Goal: Task Accomplishment & Management: Use online tool/utility

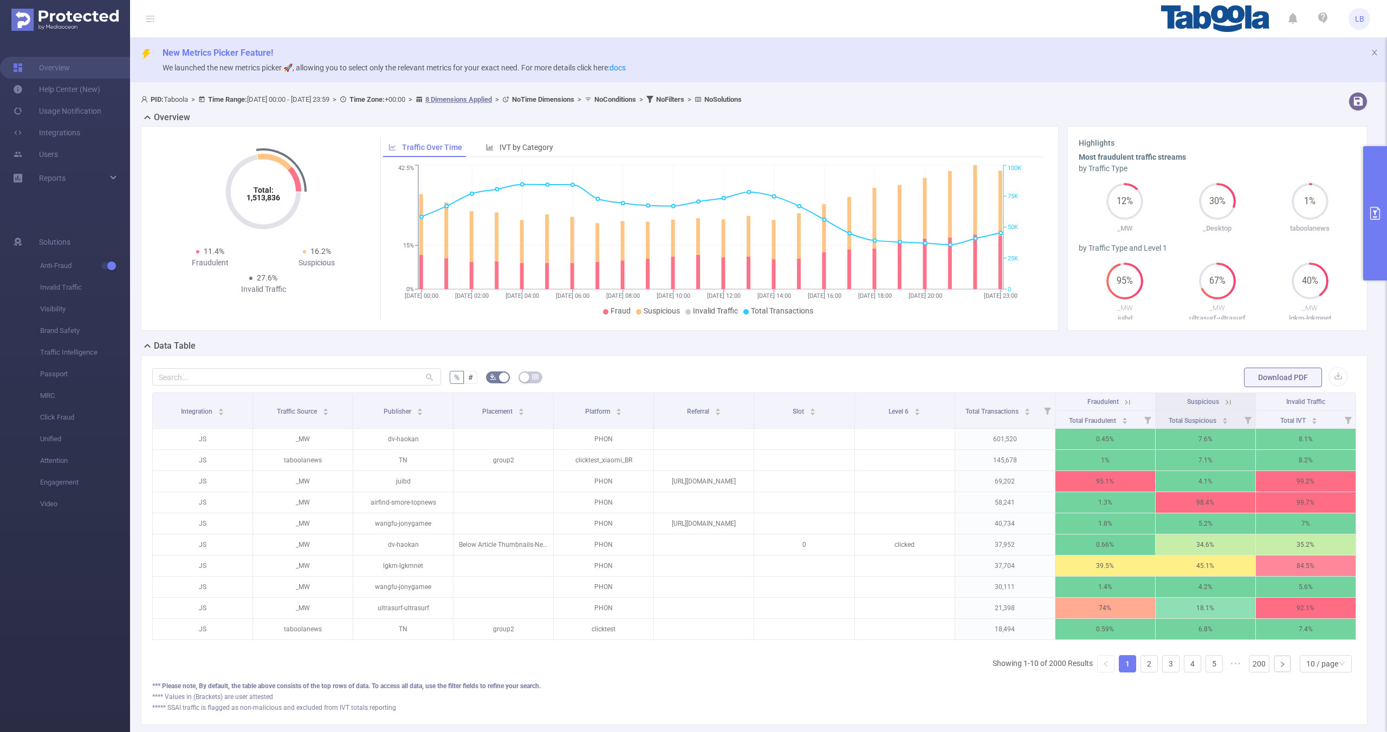
click at [1371, 212] on icon "primary" at bounding box center [1374, 213] width 13 height 13
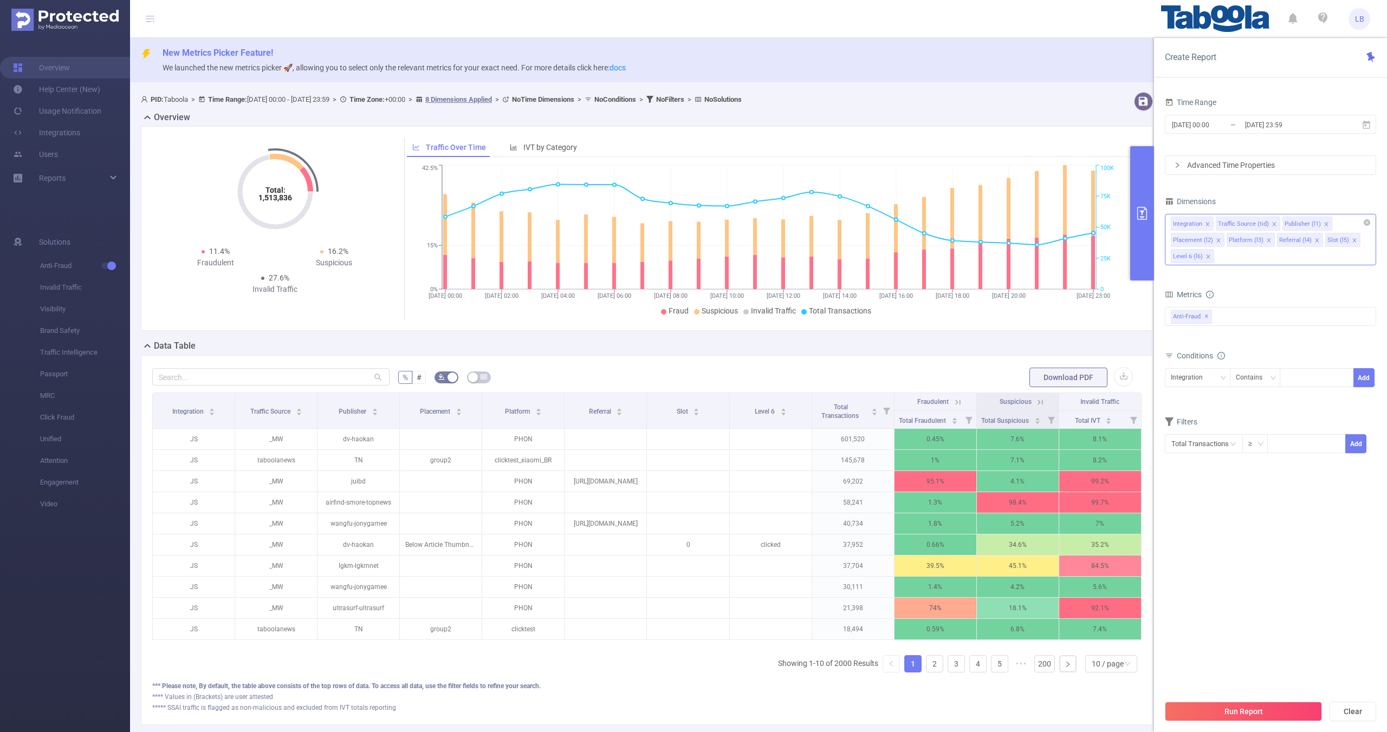
click at [1206, 226] on icon "icon: close" at bounding box center [1207, 224] width 5 height 5
click at [1227, 225] on icon "icon: close" at bounding box center [1228, 224] width 5 height 5
click at [1268, 224] on icon "icon: close" at bounding box center [1270, 224] width 5 height 5
click at [1265, 224] on icon "icon: close" at bounding box center [1264, 224] width 5 height 5
click at [1262, 225] on icon "icon: close" at bounding box center [1262, 224] width 5 height 5
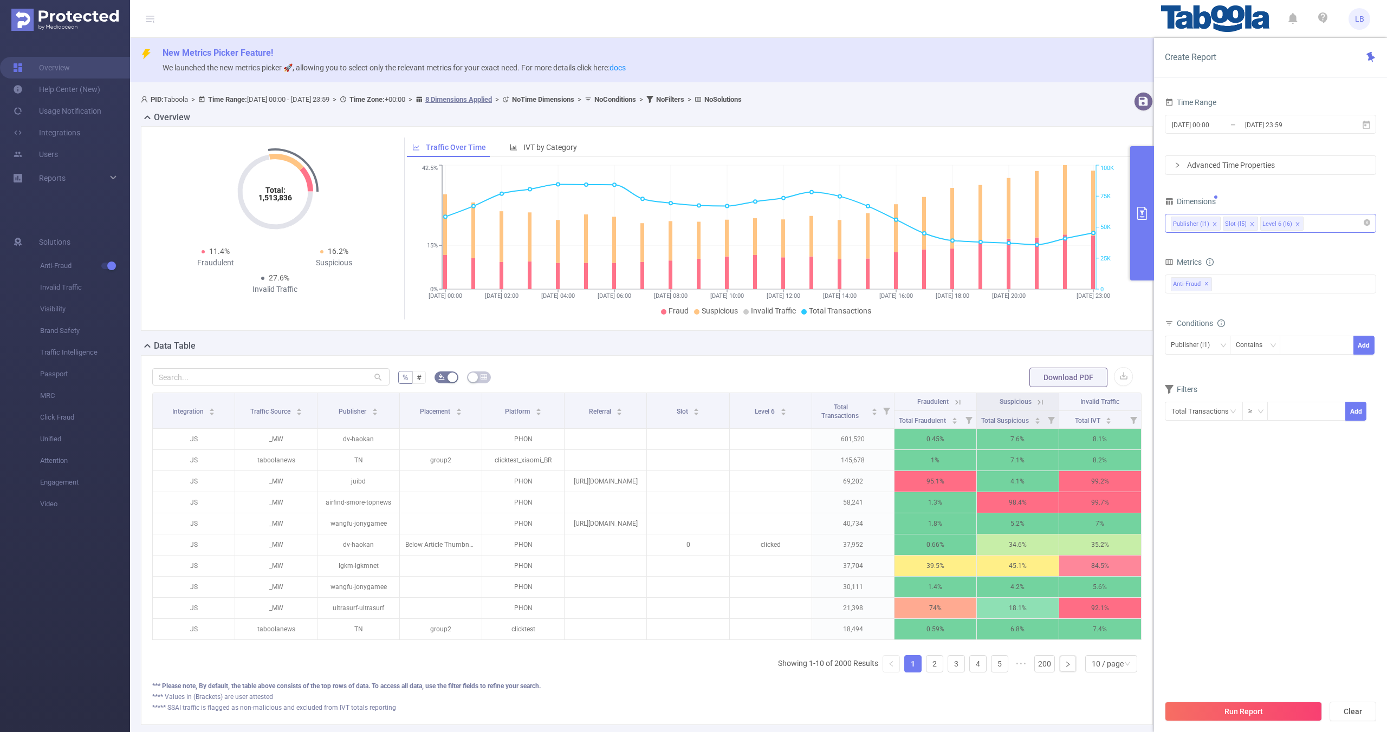
click at [1251, 225] on icon "icon: close" at bounding box center [1252, 224] width 4 height 4
click at [1249, 280] on div "Anti-Fraud ✕" at bounding box center [1270, 284] width 211 height 19
click at [1182, 309] on span at bounding box center [1182, 307] width 9 height 9
click at [1183, 324] on span at bounding box center [1182, 326] width 9 height 9
click at [1184, 349] on span at bounding box center [1182, 345] width 9 height 9
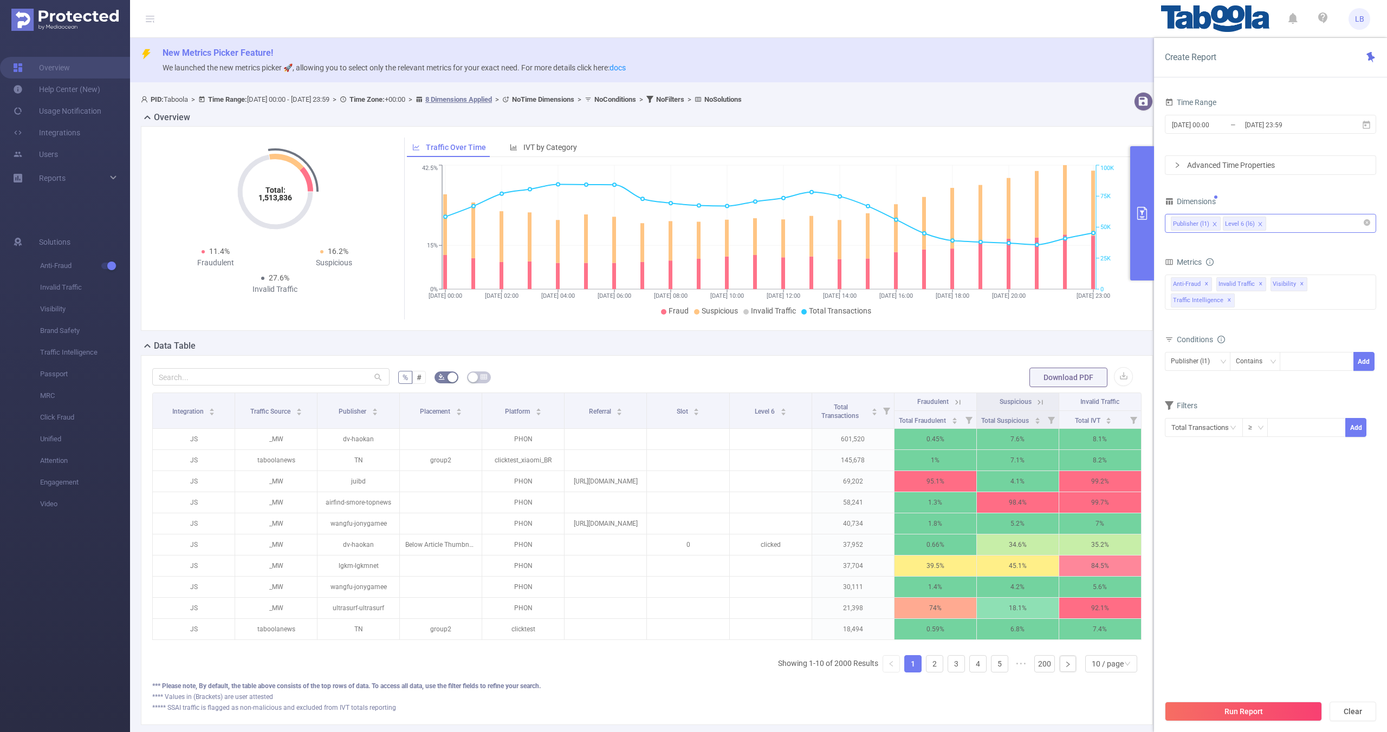
click at [1230, 489] on section "Time Range [DATE] 00:00 _ [DATE] 23:59 Advanced Time Properties Dimensions Publ…" at bounding box center [1270, 395] width 211 height 600
click at [1284, 359] on div at bounding box center [1316, 361] width 74 height 19
paste input "1893215"
type input "1893215"
paste input "davidjweston-publisher"
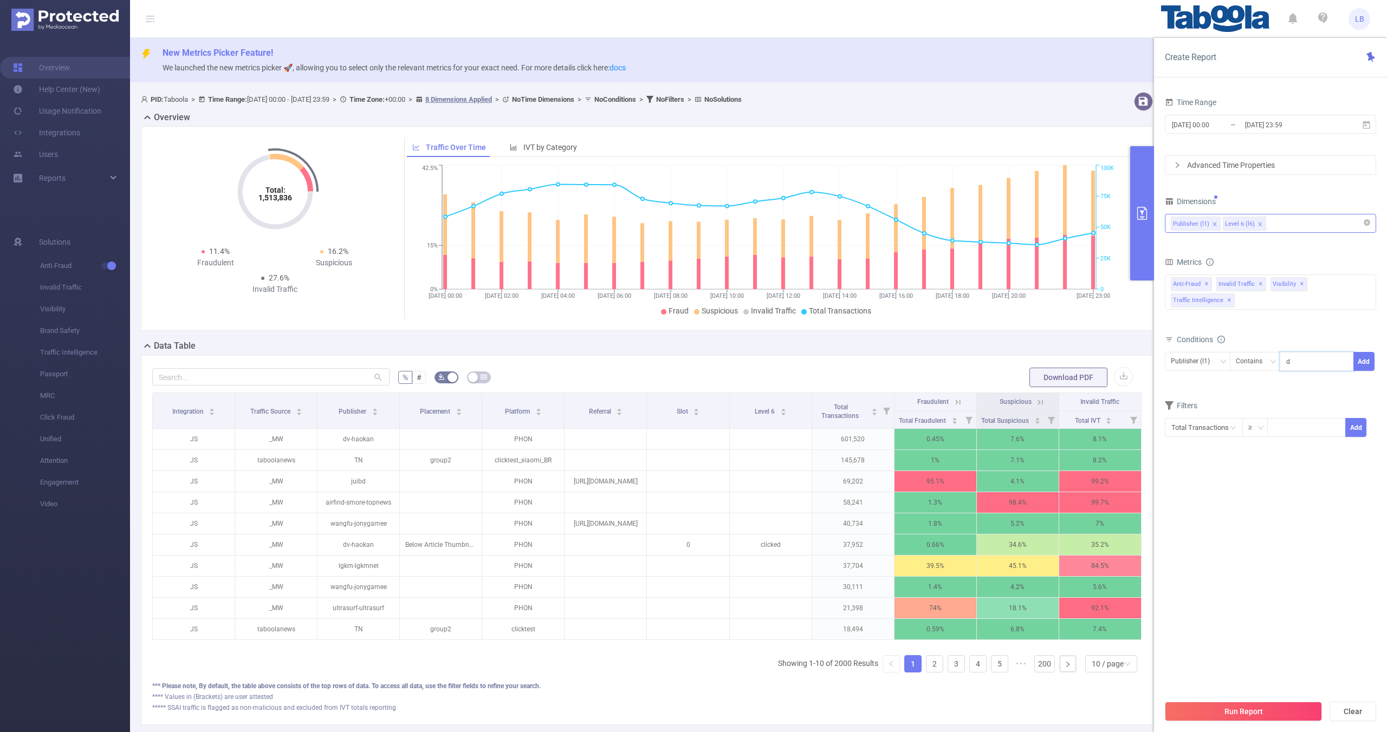
scroll to position [0, 5]
type input "davidjweston-publisher"
click at [1364, 363] on button "Add" at bounding box center [1363, 361] width 21 height 19
click at [1258, 713] on button "Run Report" at bounding box center [1243, 712] width 157 height 20
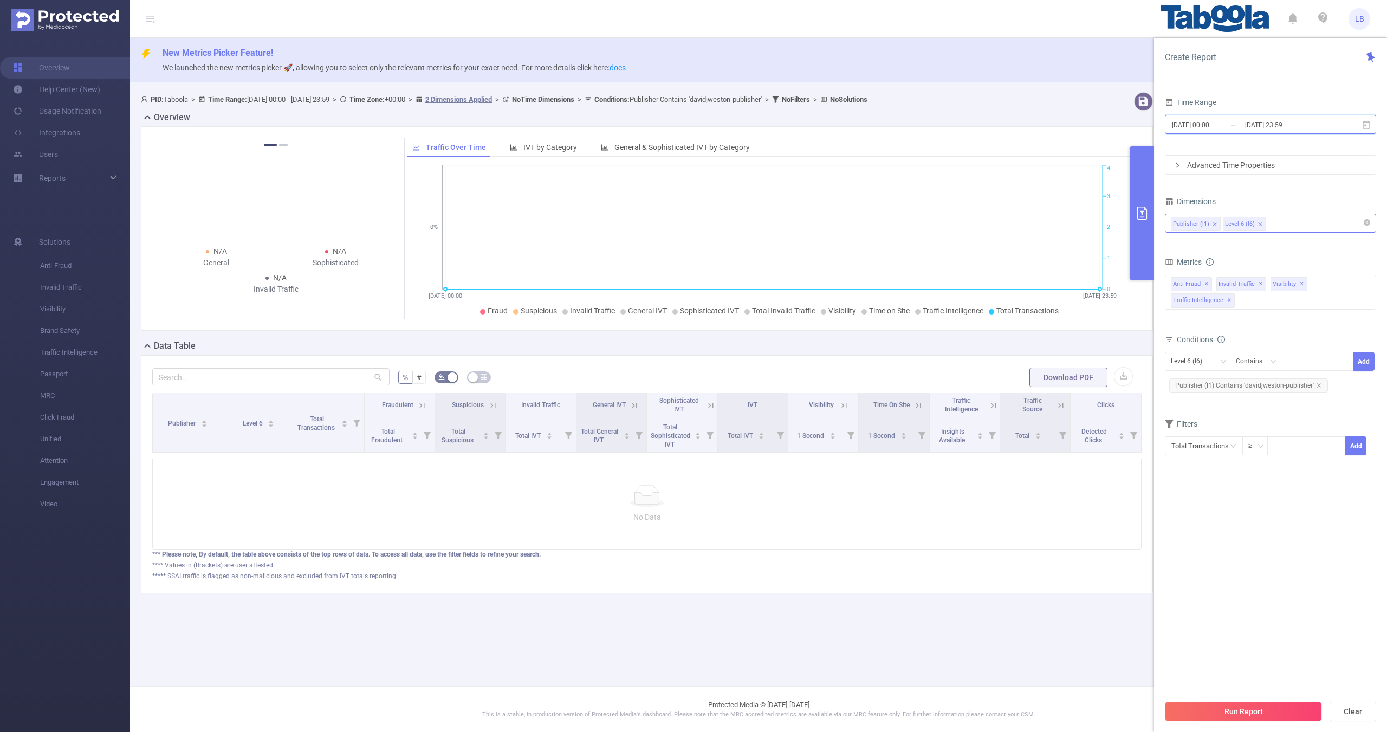
click at [1194, 132] on span "[DATE] 00:00 _ [DATE] 23:59" at bounding box center [1270, 124] width 211 height 19
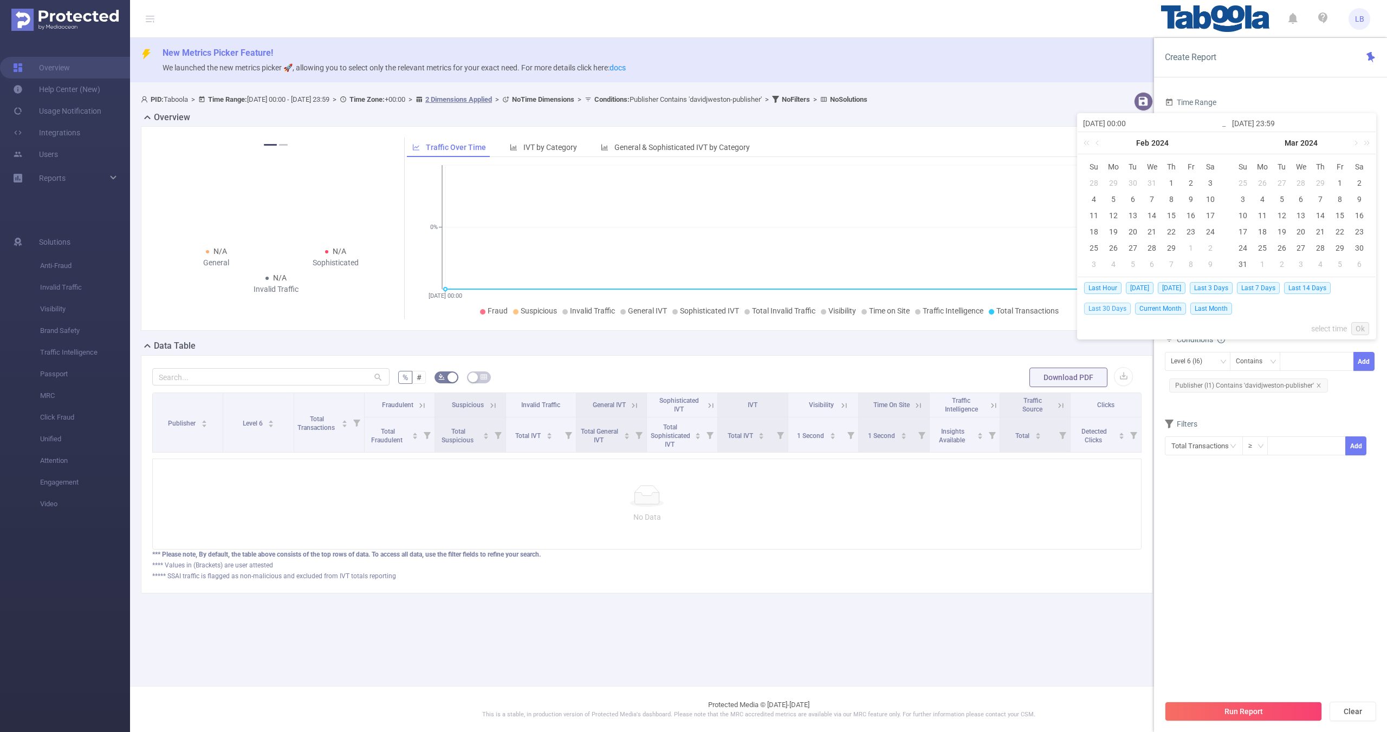
click at [1101, 312] on span "Last 30 Days" at bounding box center [1107, 309] width 47 height 12
type input "[DATE] 00:00"
type input "[DATE] 23:59"
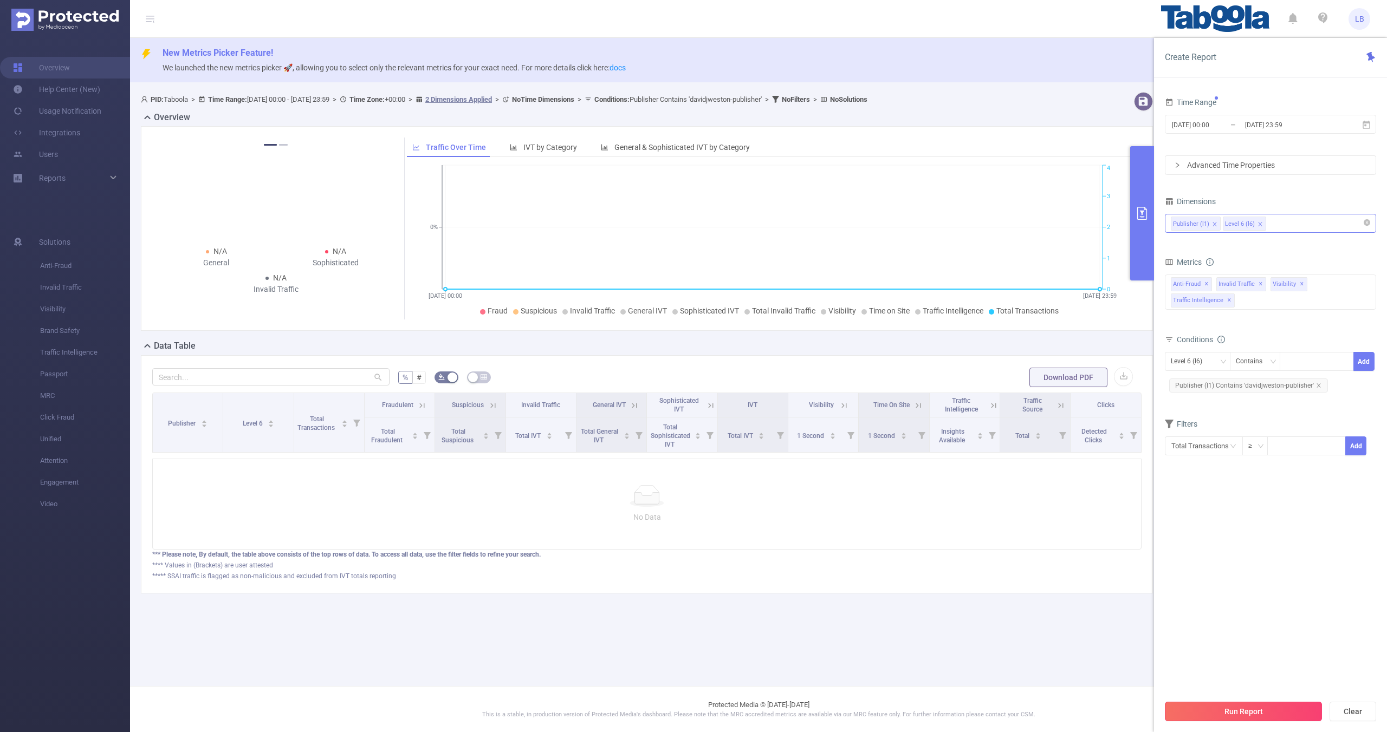
click at [1273, 717] on button "Run Report" at bounding box center [1243, 712] width 157 height 20
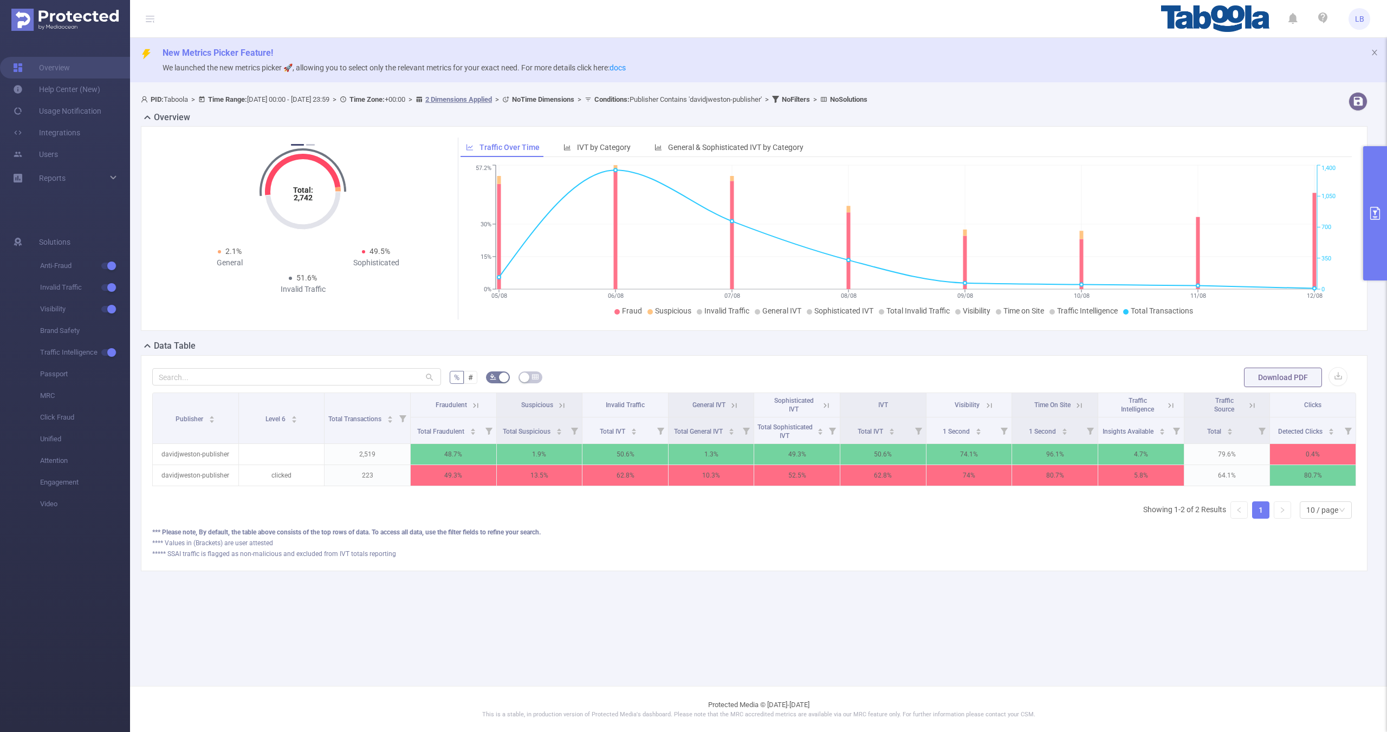
click at [822, 404] on icon at bounding box center [826, 406] width 10 height 10
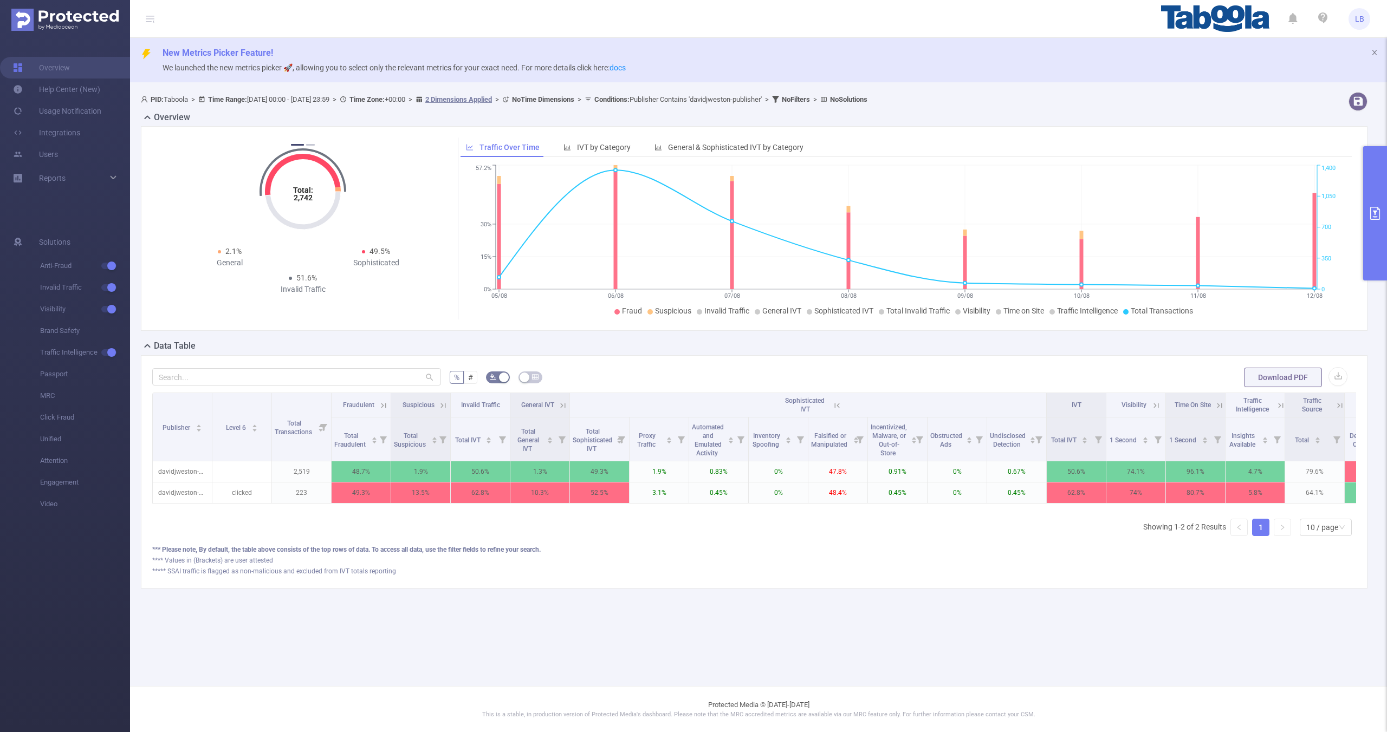
click at [841, 407] on icon at bounding box center [837, 406] width 10 height 10
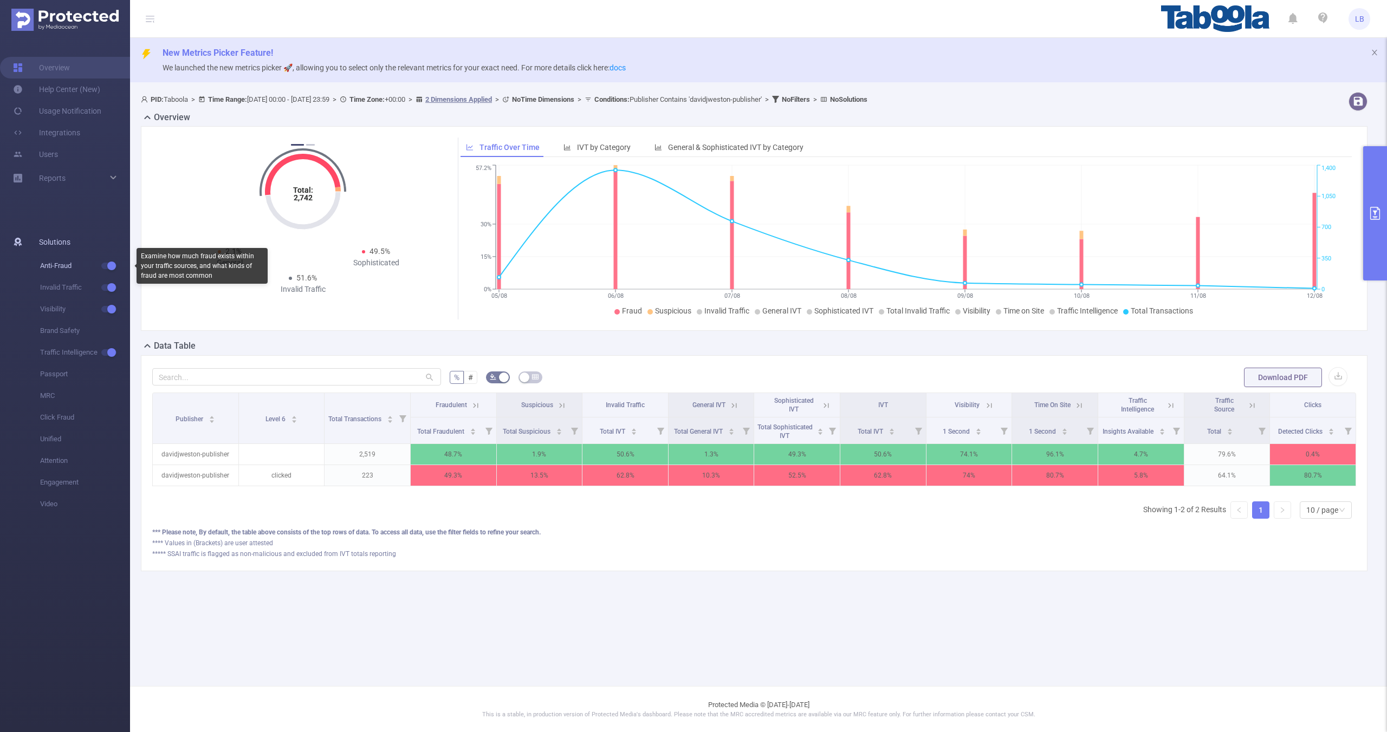
click at [108, 267] on button "button" at bounding box center [108, 266] width 15 height 7
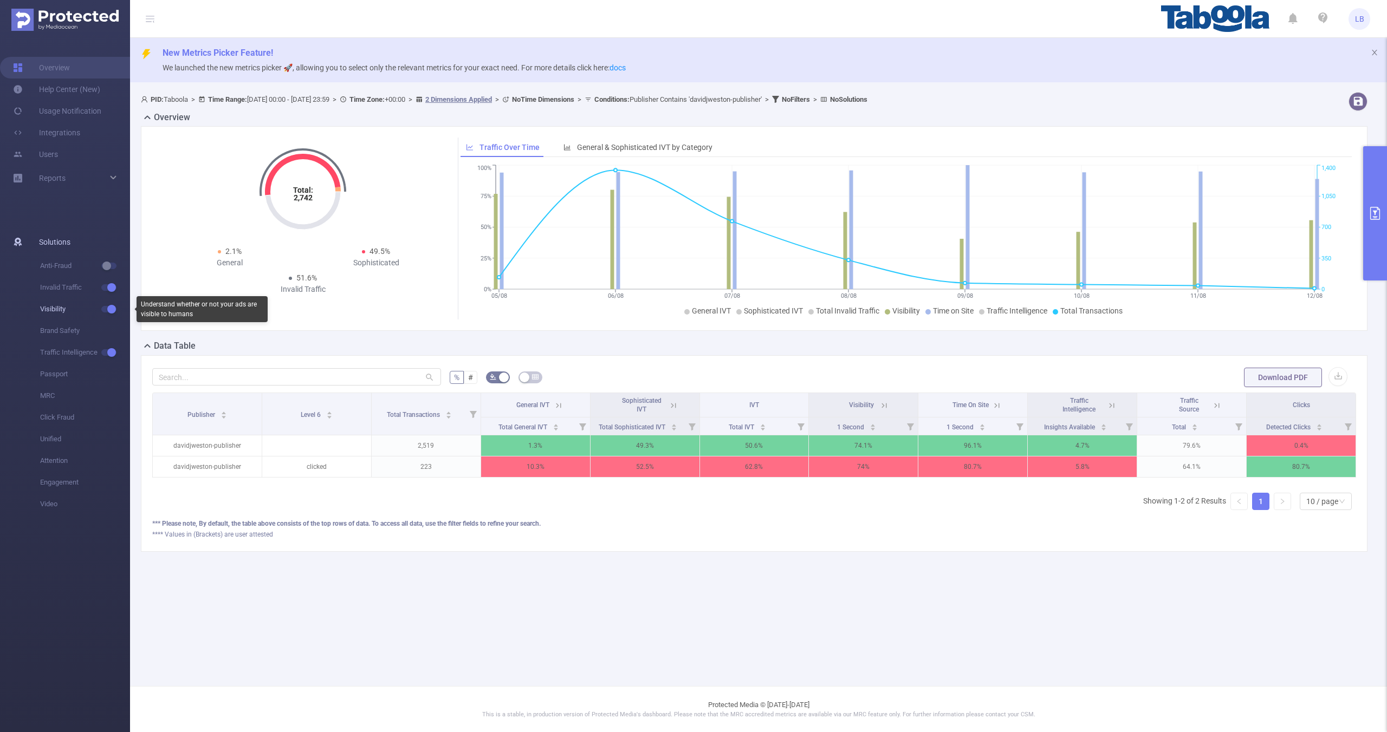
click at [113, 309] on button "button" at bounding box center [108, 309] width 15 height 7
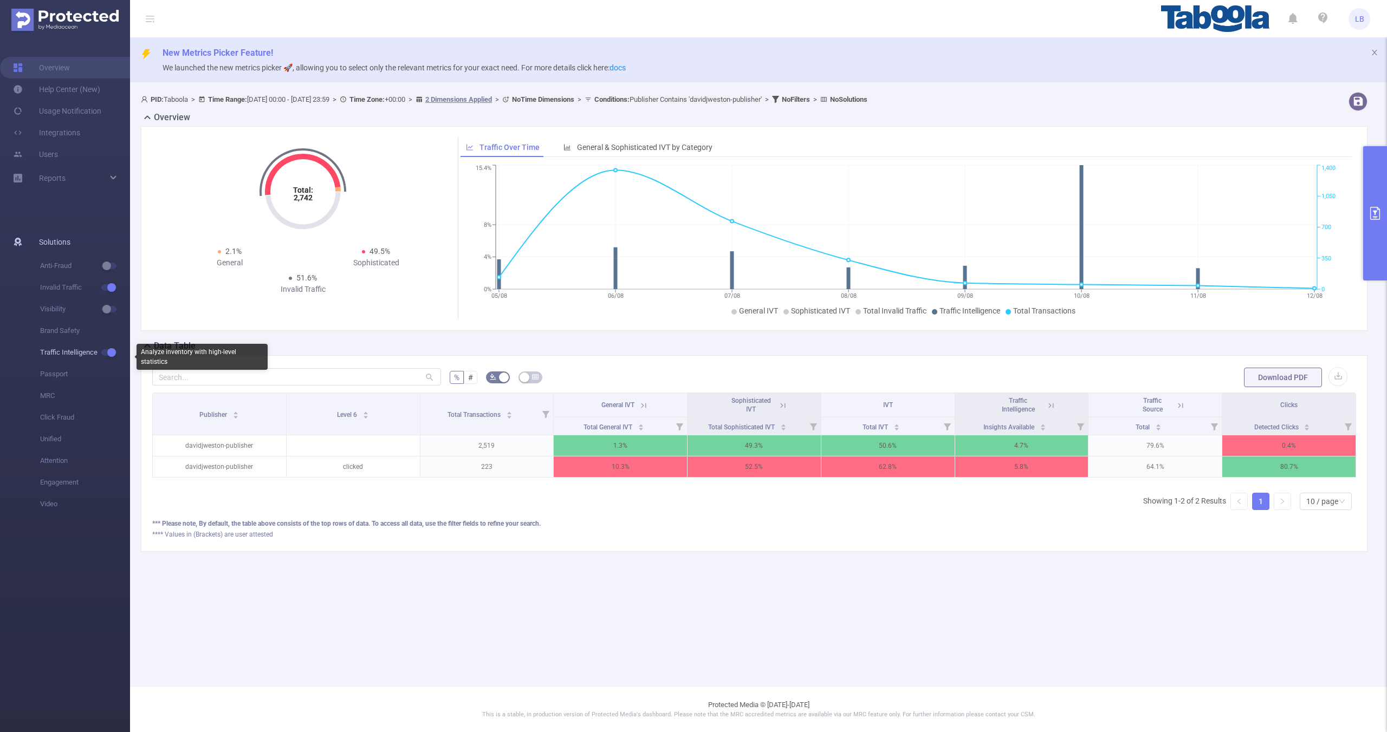
click at [108, 354] on button "button" at bounding box center [108, 352] width 15 height 7
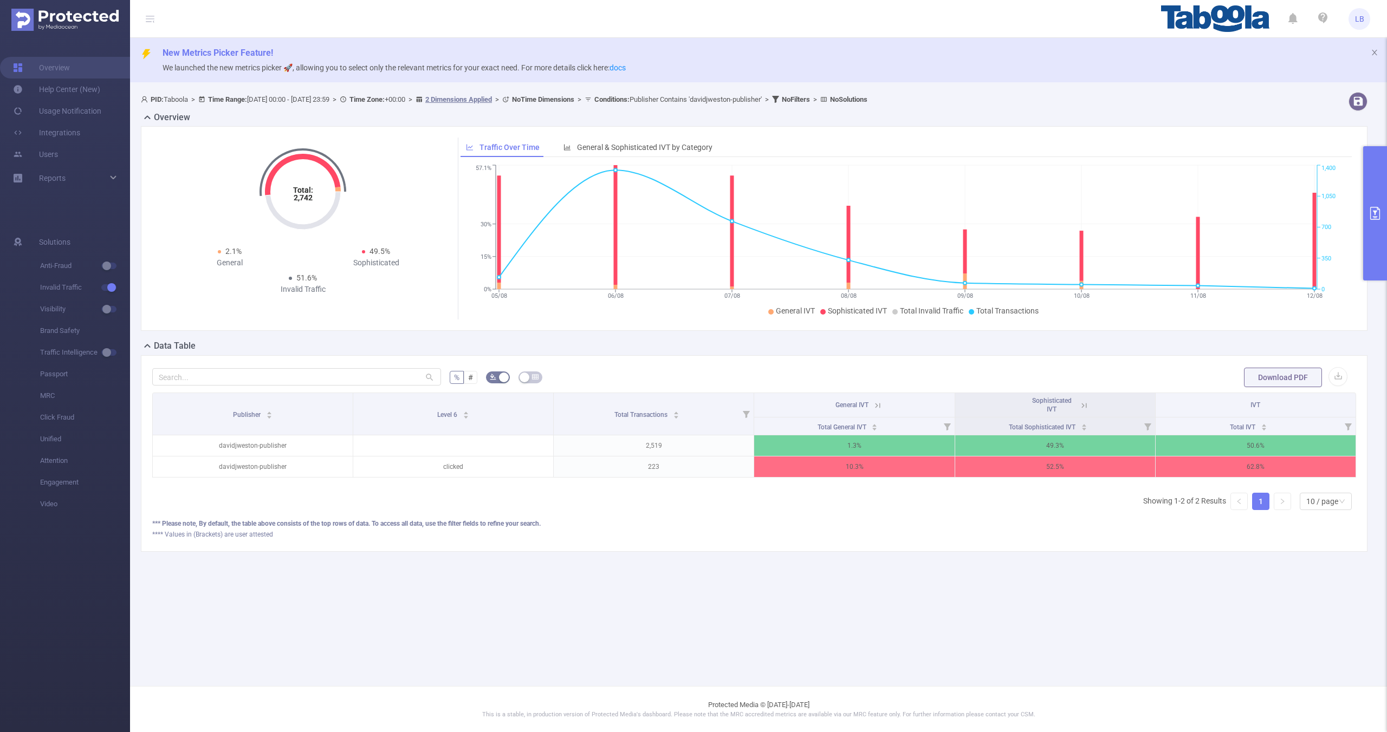
click at [1073, 409] on div "Sophisticated IVT" at bounding box center [1052, 405] width 48 height 17
click at [1081, 407] on icon at bounding box center [1084, 406] width 10 height 10
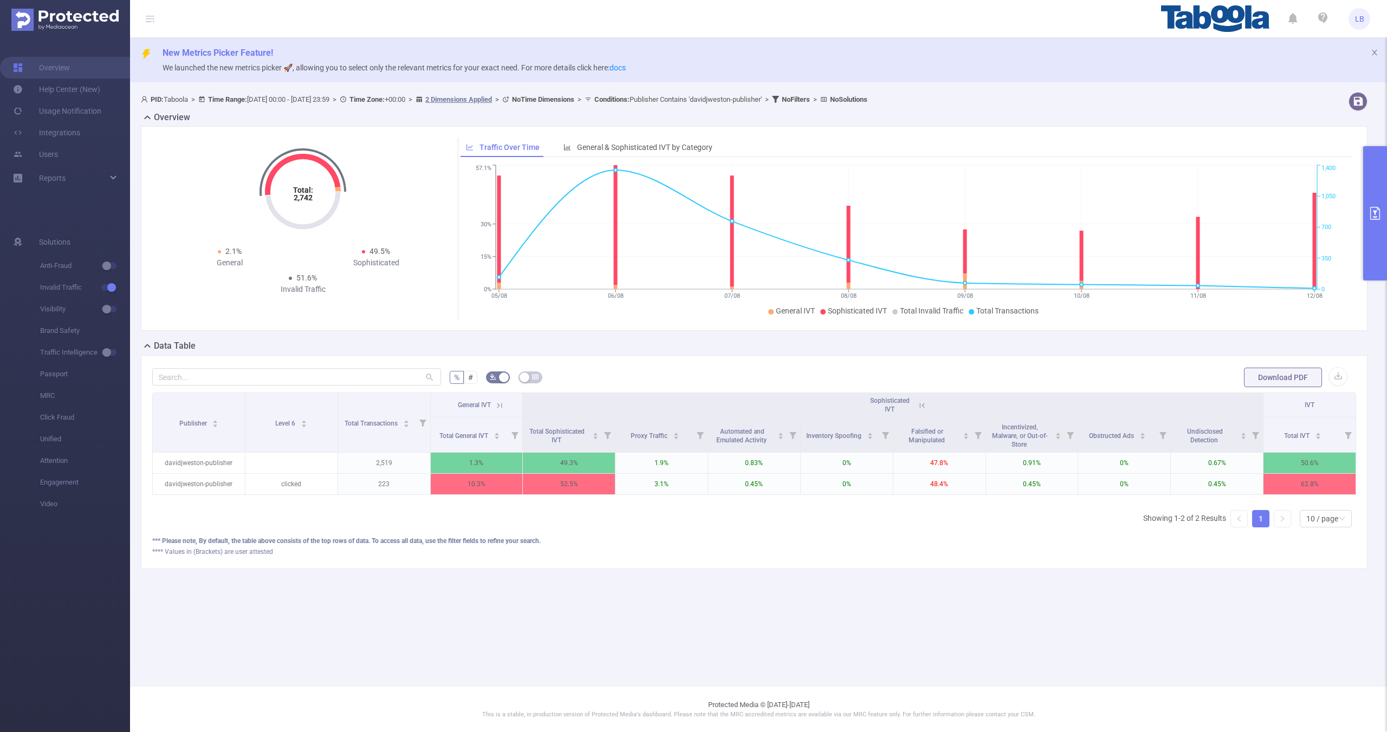
click at [919, 408] on icon at bounding box center [922, 406] width 10 height 10
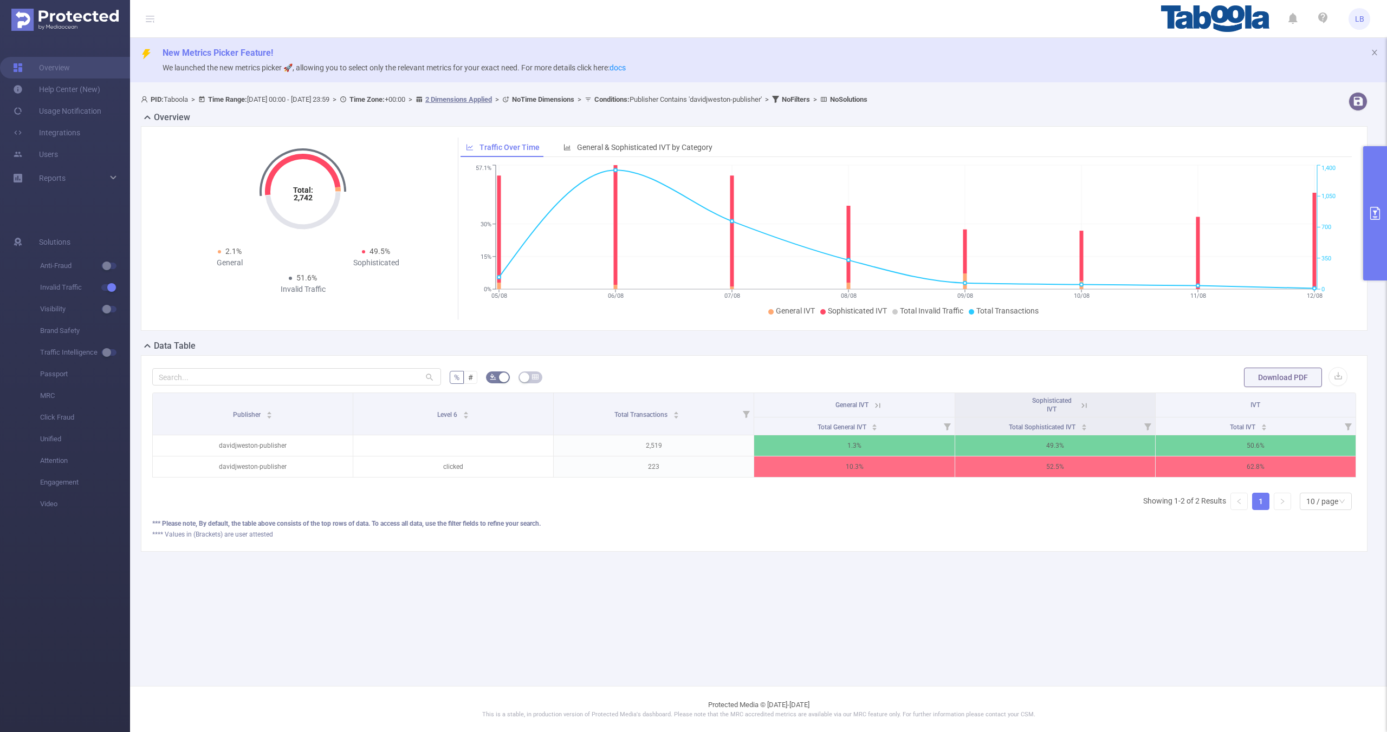
click at [873, 410] on icon at bounding box center [878, 406] width 10 height 10
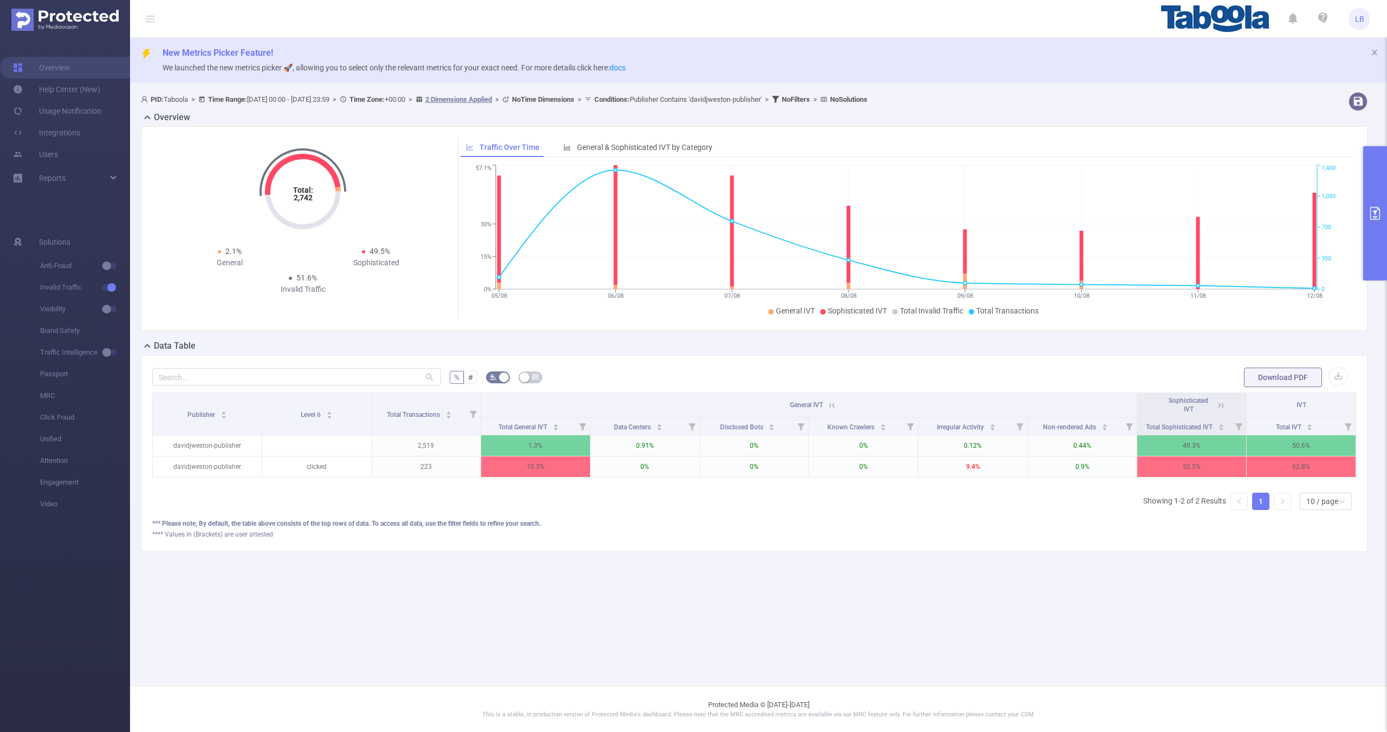
click at [834, 409] on icon at bounding box center [832, 406] width 10 height 10
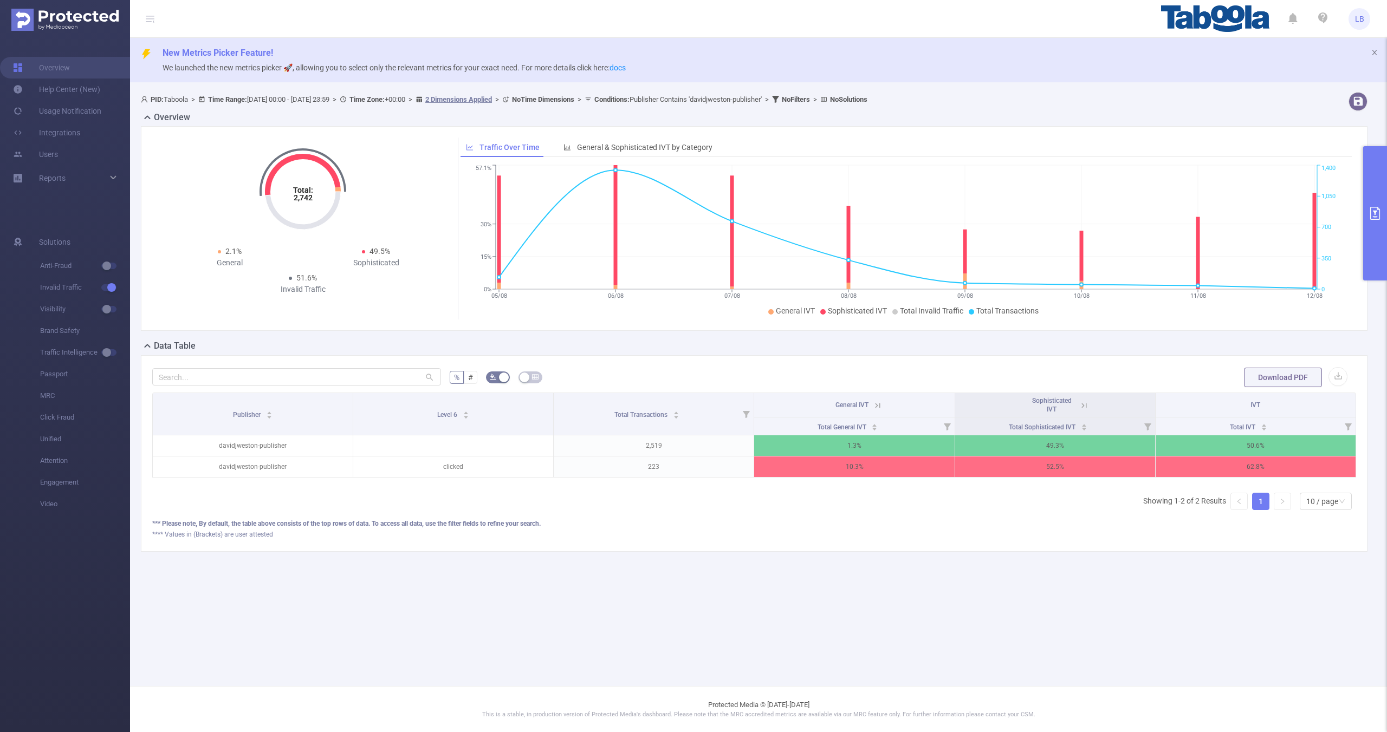
click at [1362, 229] on div "Total: 2,742 Total: 2,742 2.1% General 49.5% Sophisticated 51.6% Invalid Traffi…" at bounding box center [754, 228] width 1226 height 205
click at [1369, 220] on button "primary" at bounding box center [1375, 213] width 24 height 134
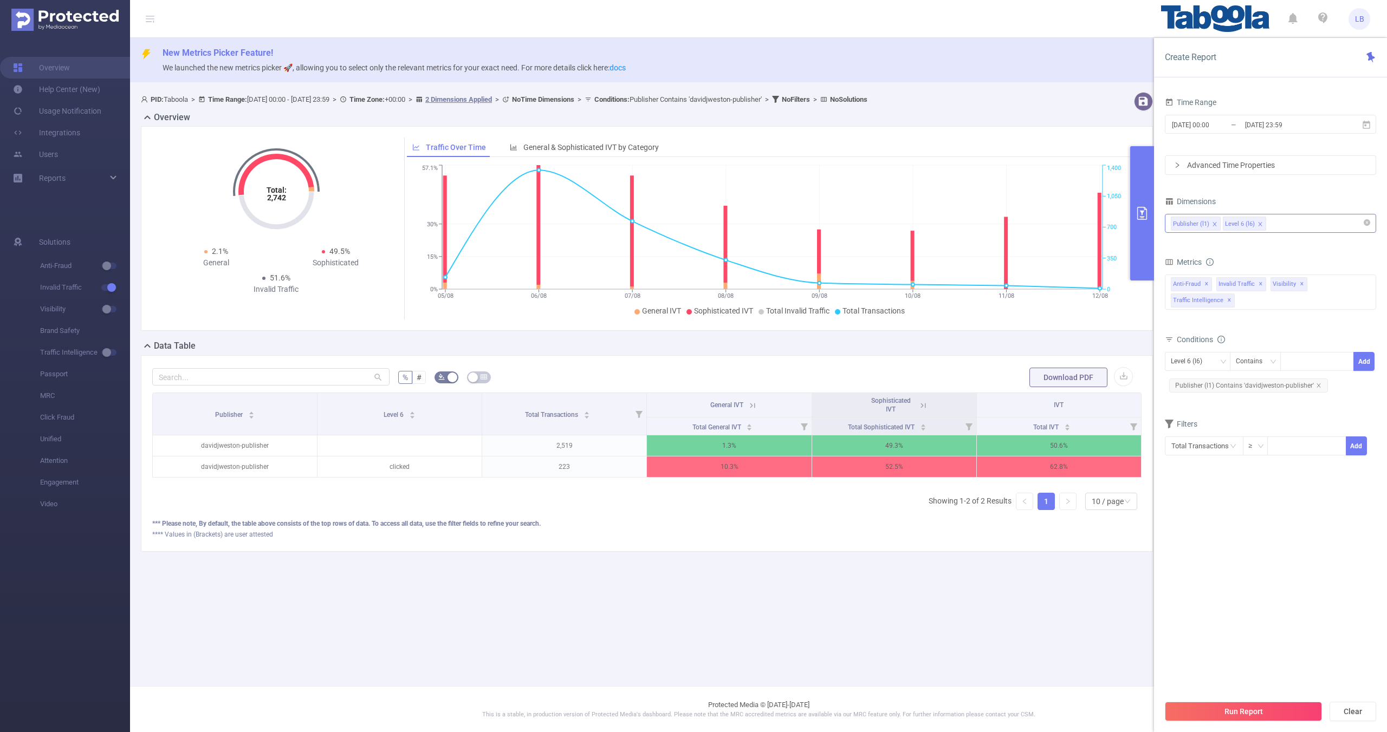
click at [1299, 230] on div "Publisher (l1) Level 6 (l6)" at bounding box center [1270, 224] width 199 height 18
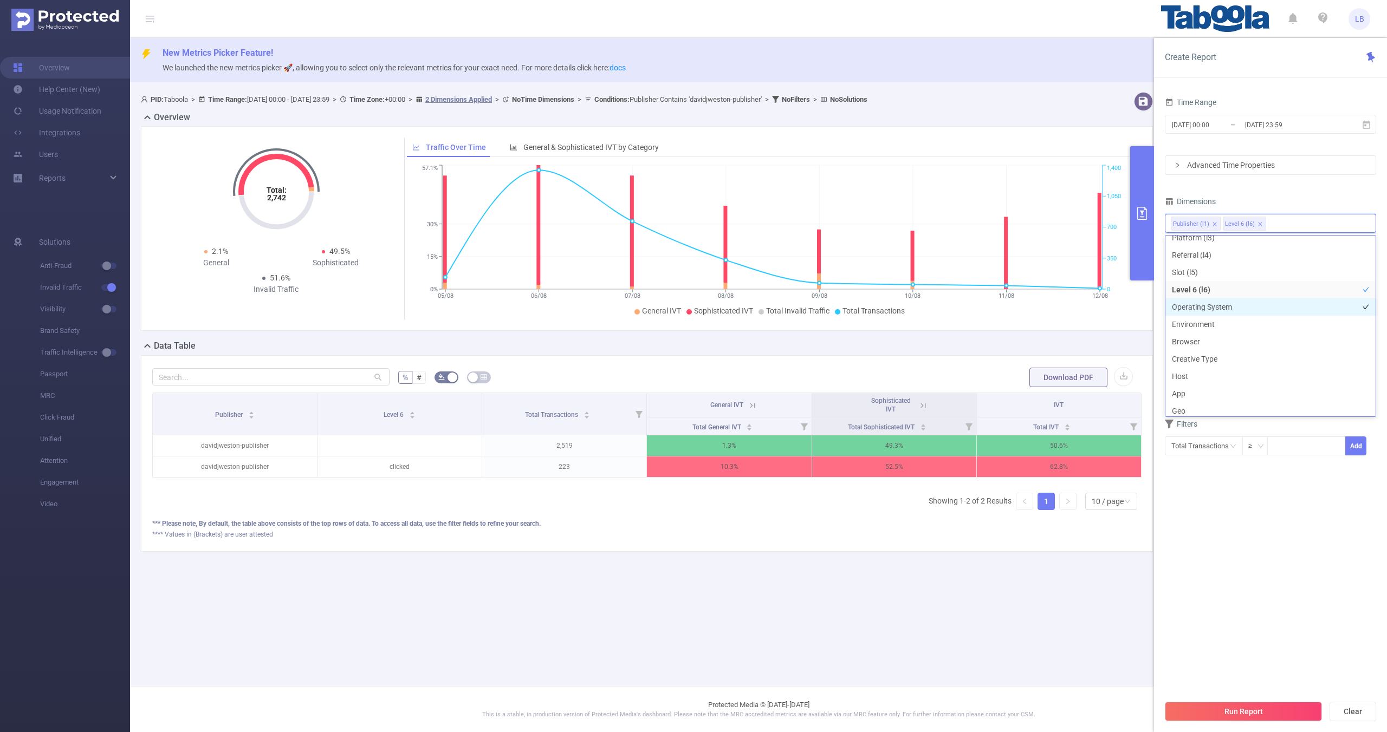
scroll to position [150, 0]
click at [1191, 345] on li "Geo" at bounding box center [1270, 338] width 210 height 17
click at [1316, 185] on div "Time Range [DATE] 00:00 _ [DATE] 23:59 Advanced Time Properties Dimensions Publ…" at bounding box center [1270, 282] width 211 height 375
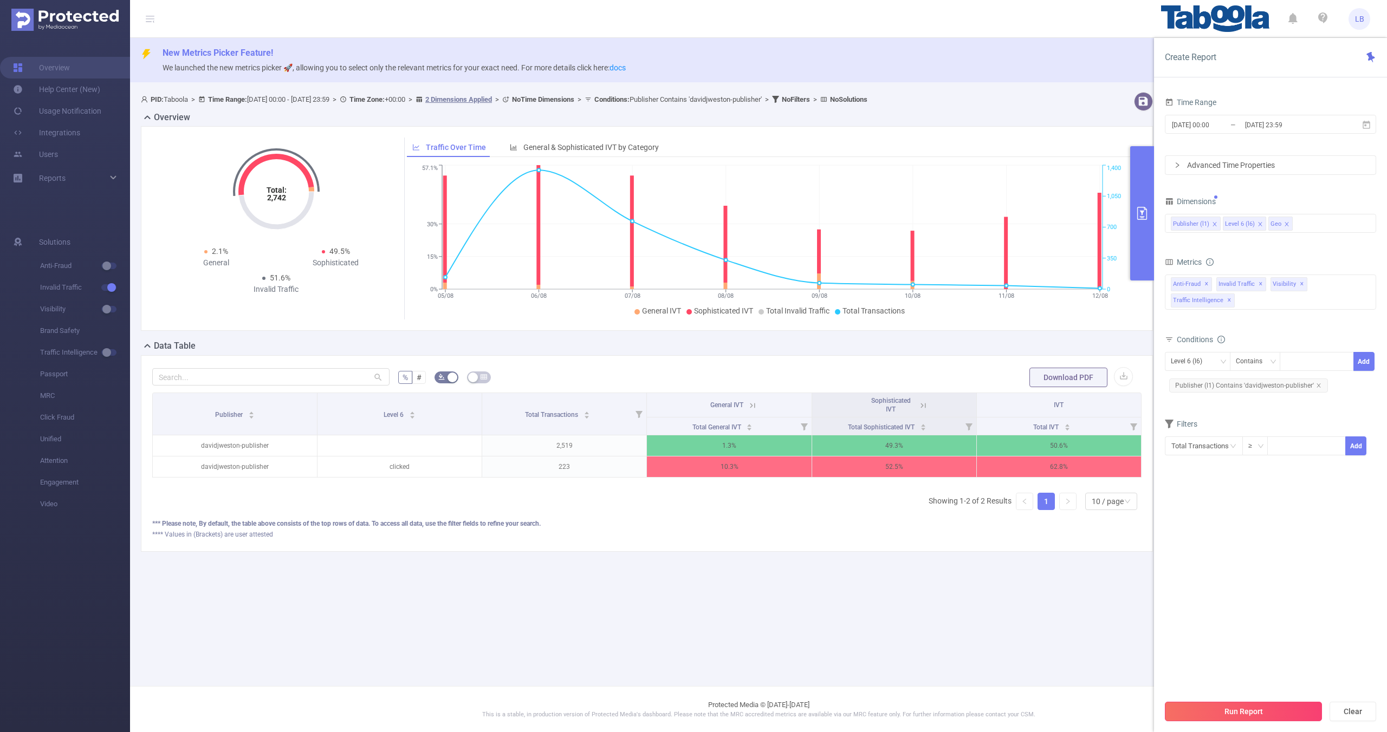
click at [1268, 703] on button "Run Report" at bounding box center [1243, 712] width 157 height 20
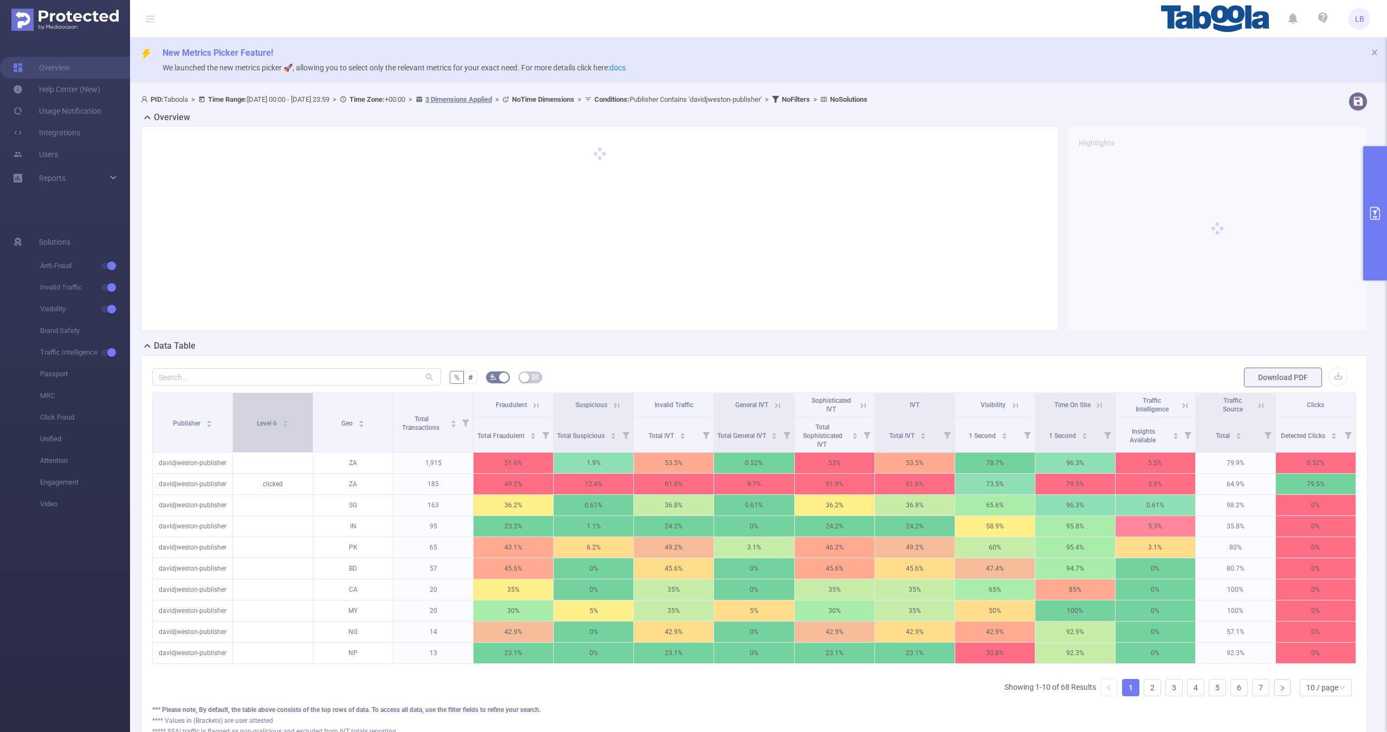
click at [288, 425] on div "Level 6" at bounding box center [273, 422] width 32 height 11
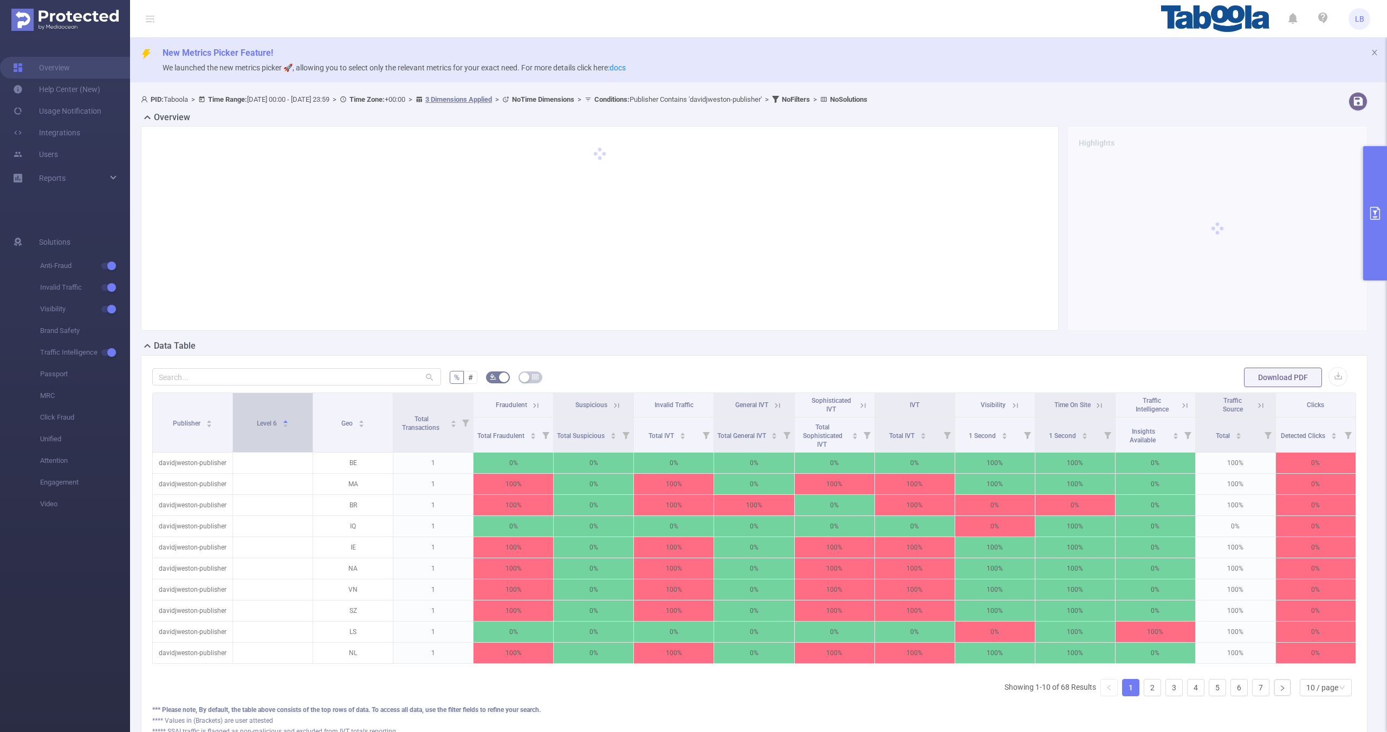
click at [288, 425] on div "Level 6" at bounding box center [273, 422] width 32 height 11
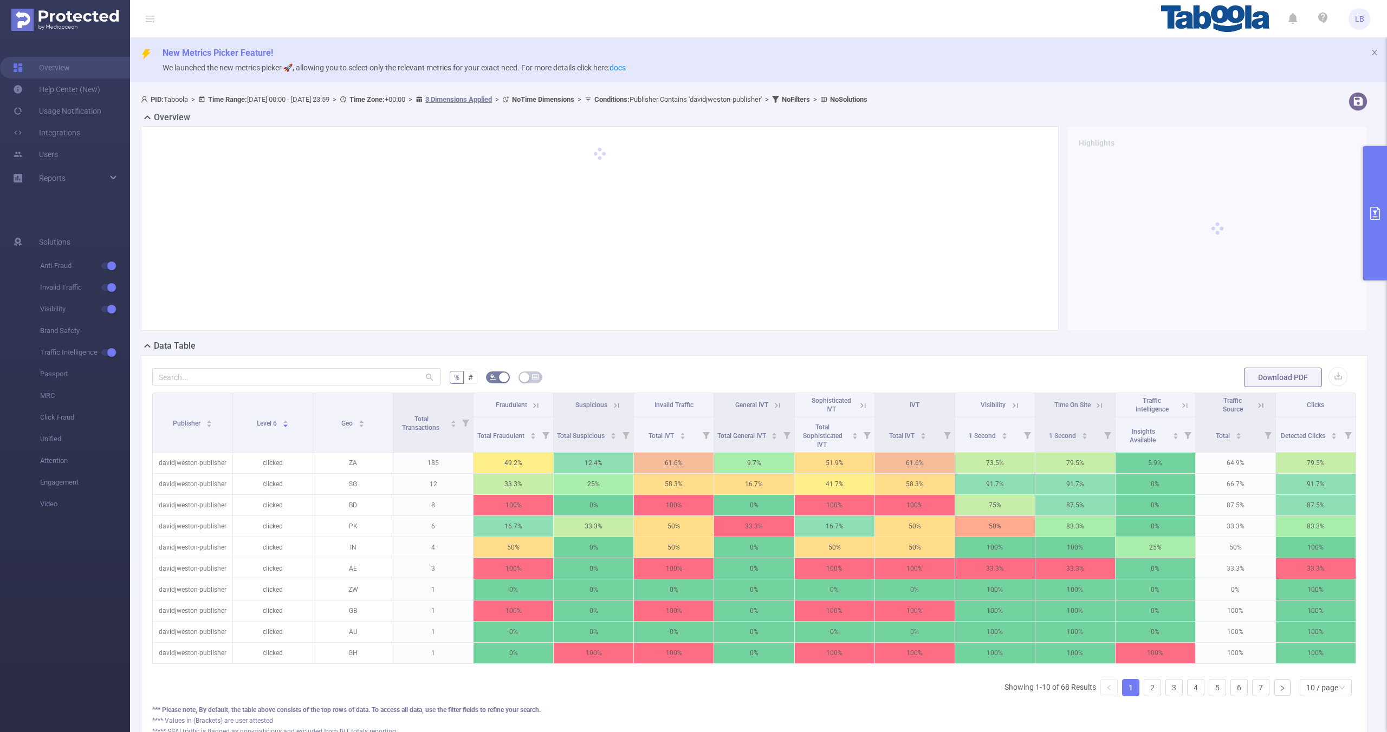
click at [1367, 237] on button "primary" at bounding box center [1375, 213] width 24 height 134
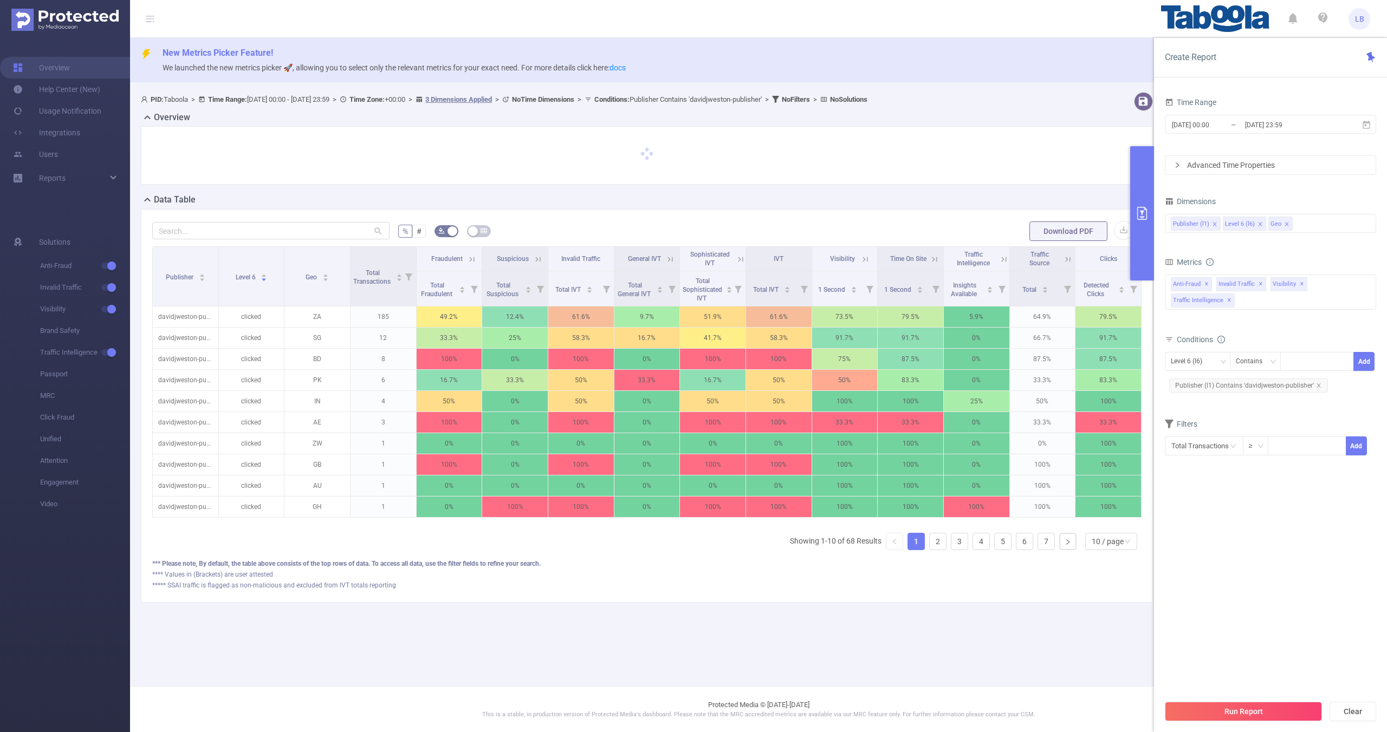
click at [1286, 226] on icon "icon: close" at bounding box center [1286, 224] width 5 height 5
click at [1259, 732] on div "Run Report Clear" at bounding box center [1270, 711] width 233 height 41
click at [1260, 722] on div "Run Report Clear" at bounding box center [1270, 711] width 233 height 41
click at [1264, 714] on button "Run Report" at bounding box center [1243, 712] width 157 height 20
